Goal: Information Seeking & Learning: Check status

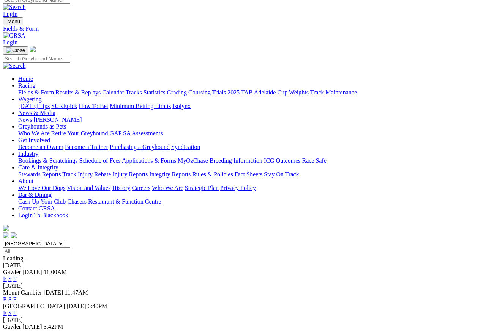
scroll to position [7, 0]
click at [101, 90] on link "Results & Replays" at bounding box center [77, 93] width 45 height 6
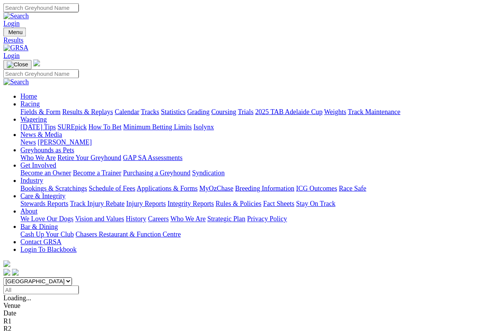
scroll to position [3, 0]
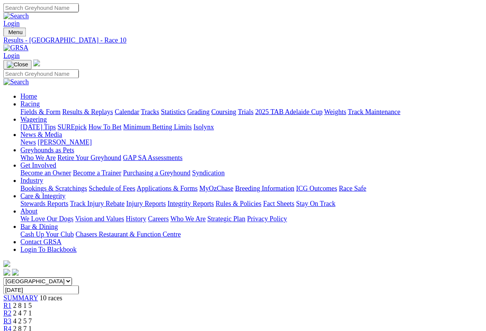
scroll to position [3, 0]
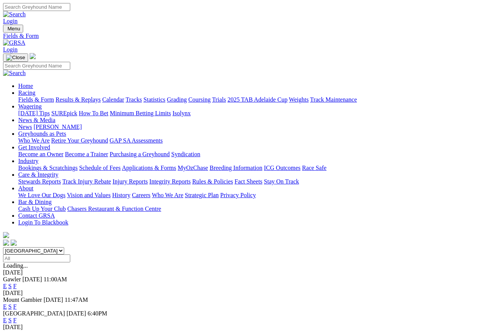
scroll to position [3, 0]
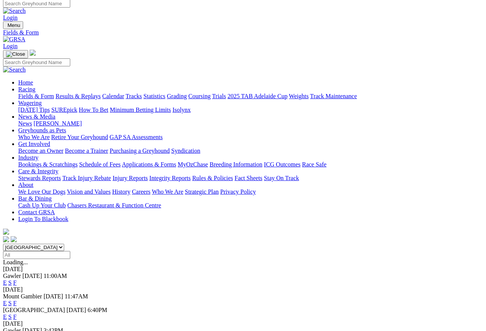
click at [58, 168] on link "Care & Integrity" at bounding box center [38, 171] width 40 height 6
click at [191, 175] on link "Integrity Reports" at bounding box center [169, 178] width 41 height 6
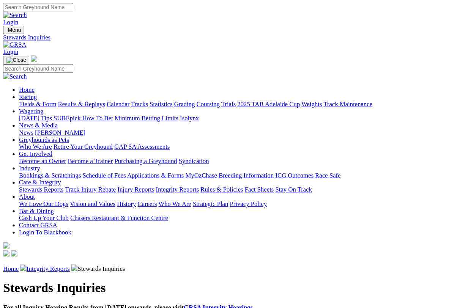
scroll to position [1, 0]
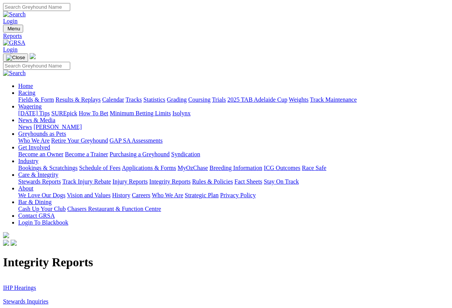
scroll to position [1, 0]
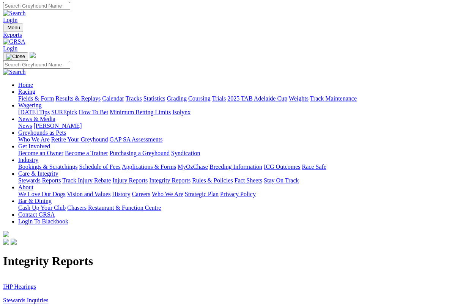
click at [20, 284] on link "IHP Hearings" at bounding box center [19, 287] width 33 height 6
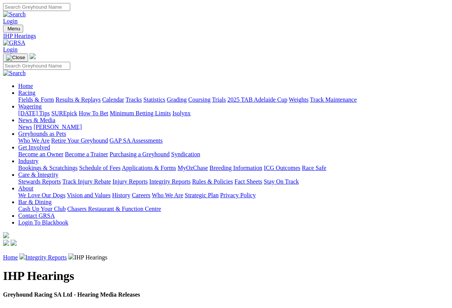
scroll to position [1, 0]
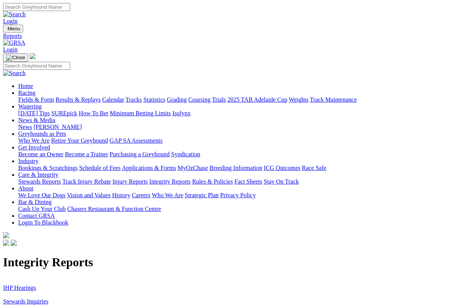
scroll to position [1, 0]
